Goal: Task Accomplishment & Management: Manage account settings

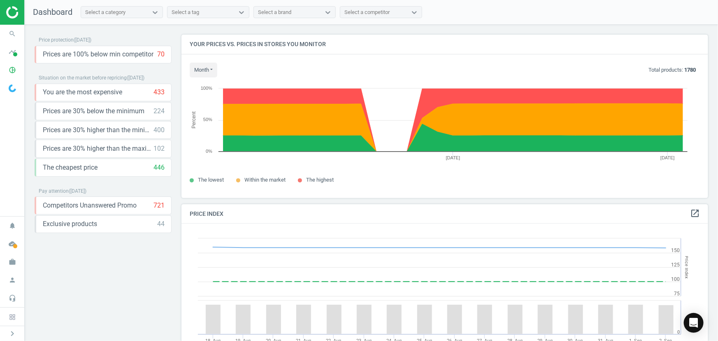
scroll to position [201, 533]
click at [12, 262] on icon "work" at bounding box center [13, 262] width 16 height 16
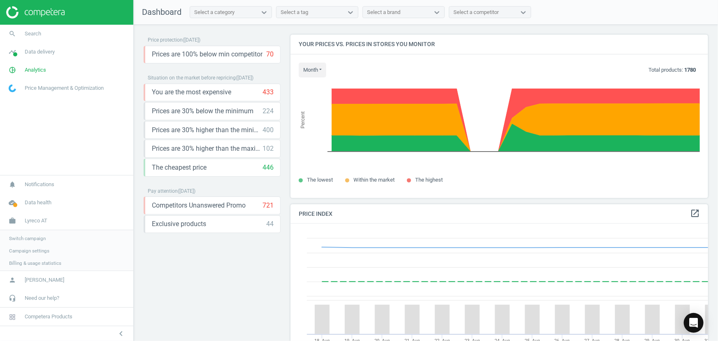
scroll to position [4, 4]
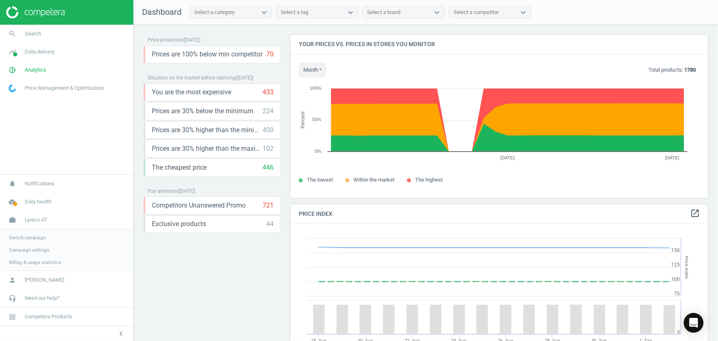
click at [34, 237] on span "Switch campaign" at bounding box center [27, 237] width 37 height 7
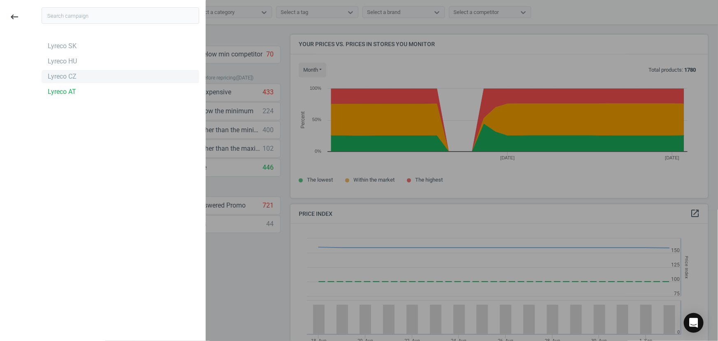
click at [76, 75] on div "Lyreco CZ" at bounding box center [121, 76] width 158 height 13
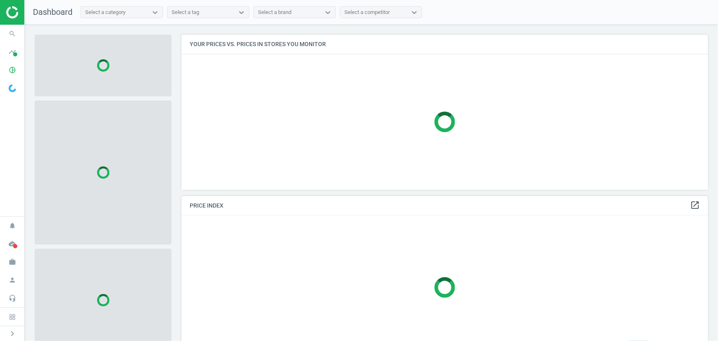
scroll to position [167, 533]
